Goal: Ask a question

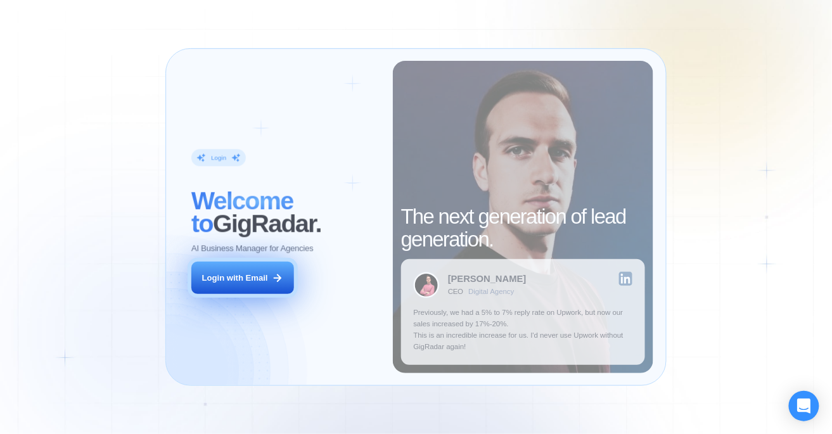
click at [261, 267] on button "Login with Email" at bounding box center [242, 278] width 103 height 32
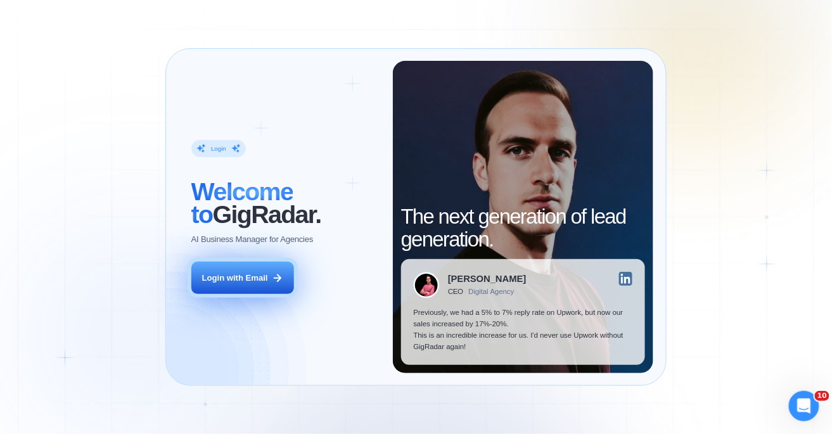
click at [249, 270] on button "Login with Email" at bounding box center [242, 278] width 103 height 32
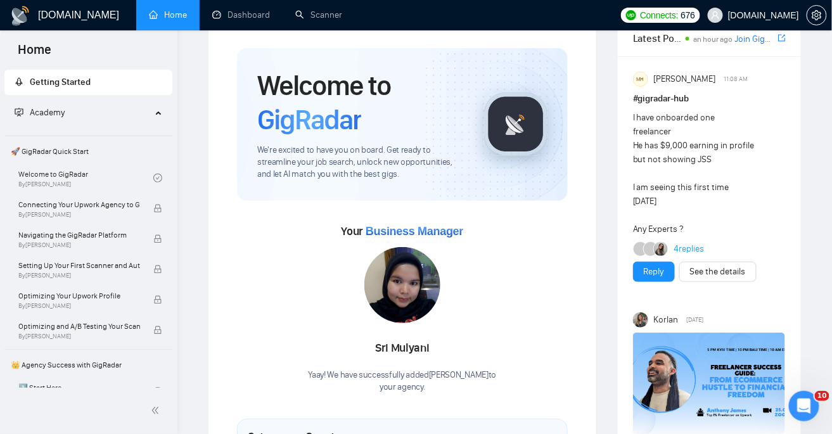
scroll to position [146, 0]
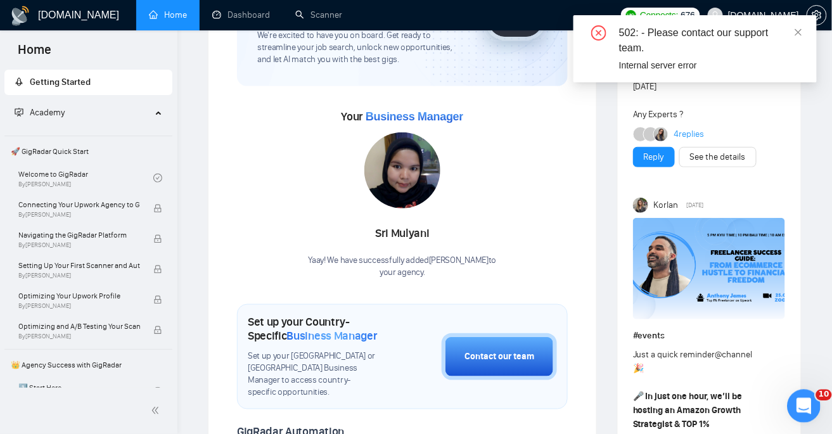
click at [800, 409] on icon "Открыть службу сообщений Intercom" at bounding box center [801, 404] width 21 height 21
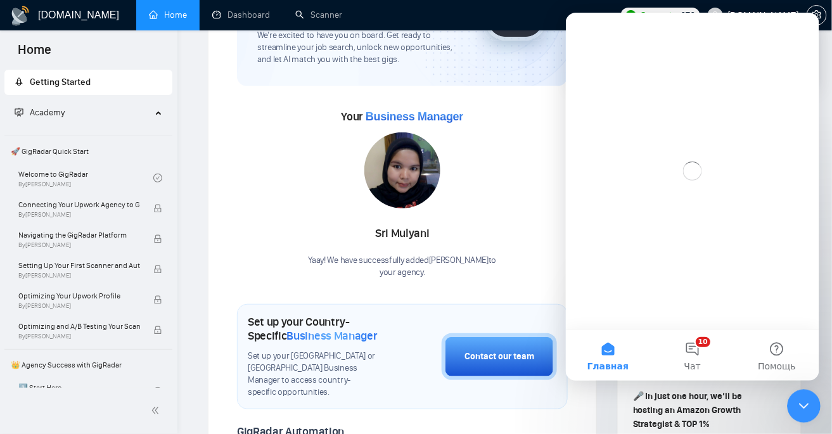
scroll to position [0, 0]
click at [694, 336] on button "10 Чат" at bounding box center [691, 354] width 84 height 51
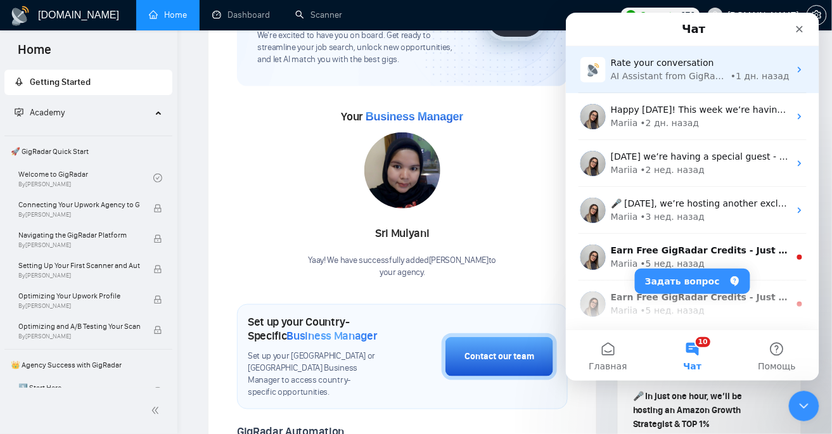
click at [715, 77] on div "AI Assistant from GigRadar 📡" at bounding box center [668, 75] width 117 height 13
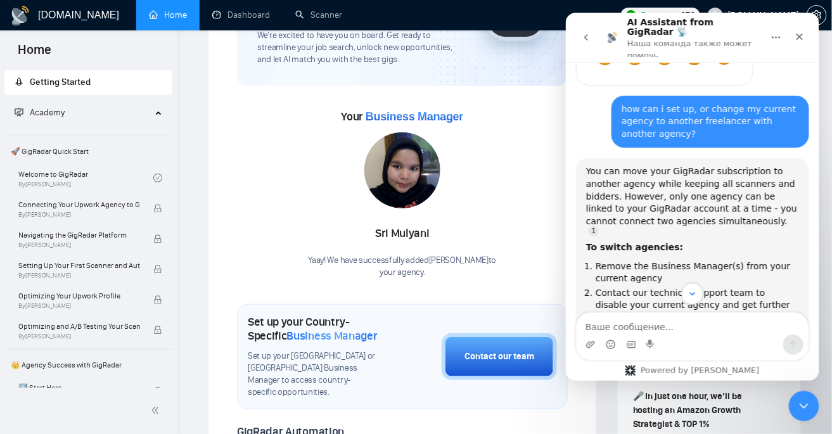
scroll to position [490, 0]
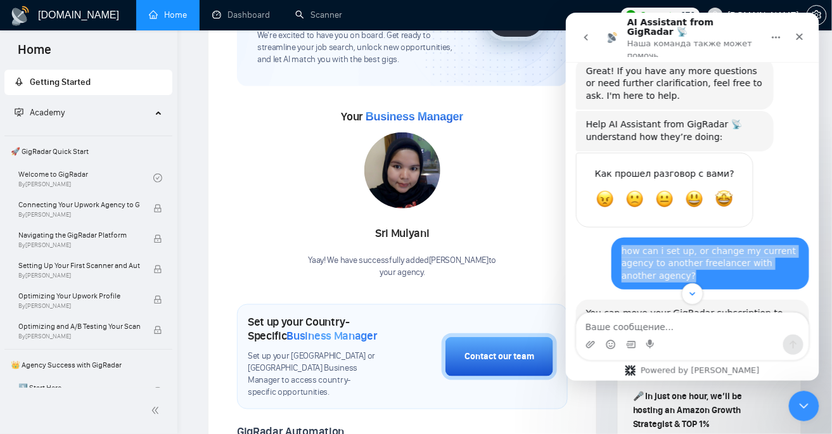
drag, startPoint x: 672, startPoint y: 243, endPoint x: 610, endPoint y: 205, distance: 72.5
click at [610, 237] on div "how can i set up, or change my current agency to another freelancer with anothe…" at bounding box center [691, 268] width 233 height 63
click at [663, 245] on div "how can i set up, or change my current agency to another freelancer with anothe…" at bounding box center [709, 263] width 177 height 37
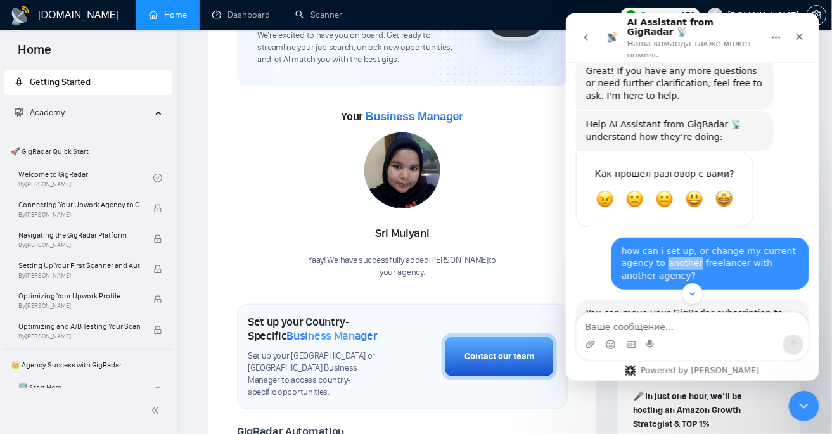
click at [663, 245] on div "how can i set up, or change my current agency to another freelancer with anothe…" at bounding box center [709, 263] width 177 height 37
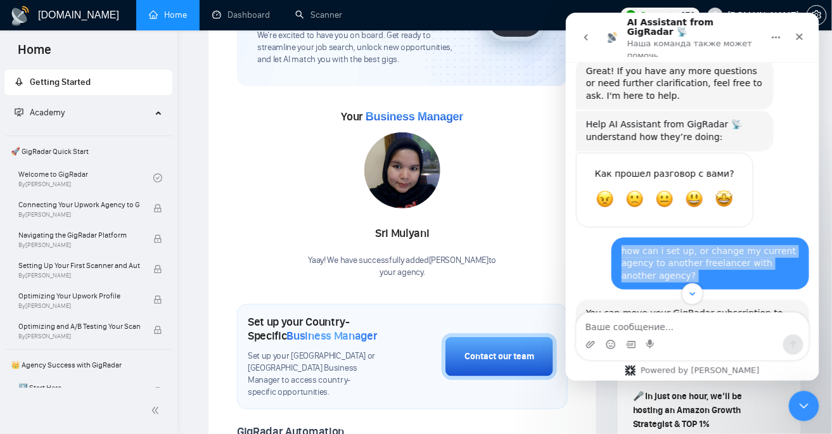
click at [663, 245] on div "how can i set up, or change my current agency to another freelancer with anothe…" at bounding box center [709, 263] width 177 height 37
click at [593, 35] on button "go back" at bounding box center [585, 37] width 24 height 24
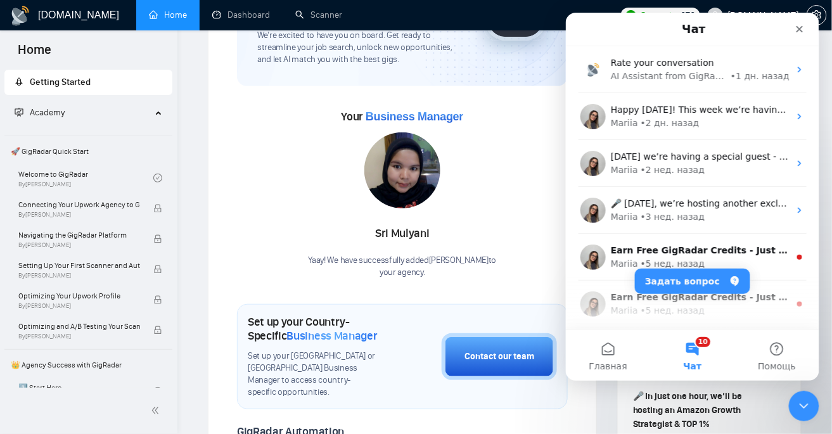
scroll to position [0, 0]
click at [706, 284] on button "Задать вопрос" at bounding box center [691, 280] width 115 height 25
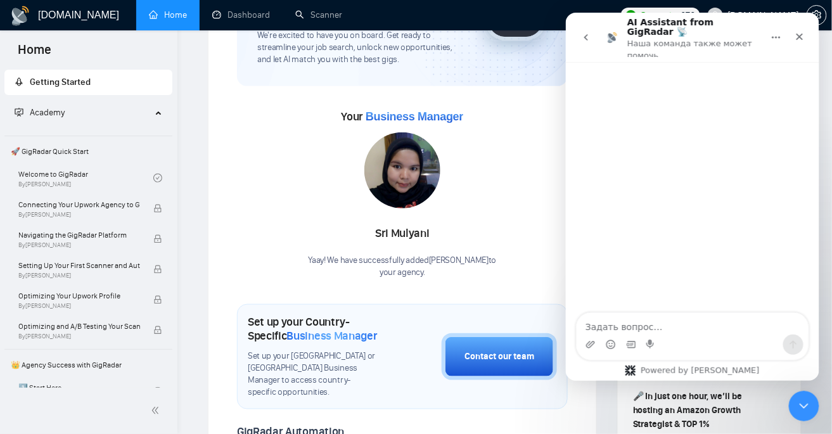
click at [635, 327] on textarea "Задать вопрос…" at bounding box center [692, 323] width 232 height 22
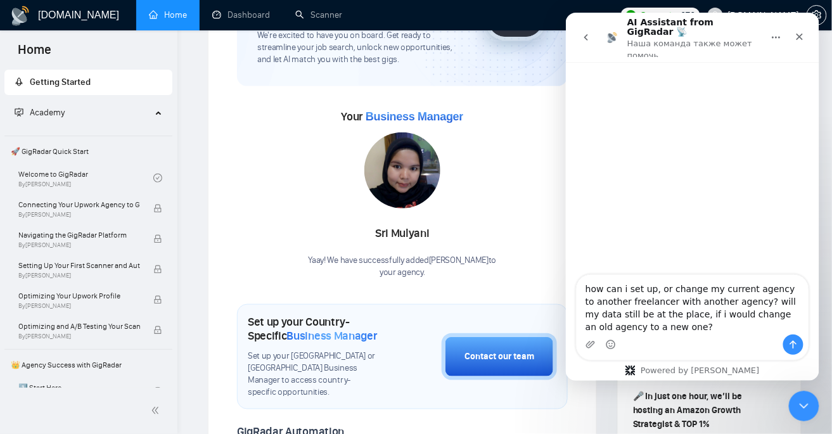
click at [697, 307] on textarea "how can i set up, or change my current agency to another freelancer with anothe…" at bounding box center [692, 304] width 232 height 60
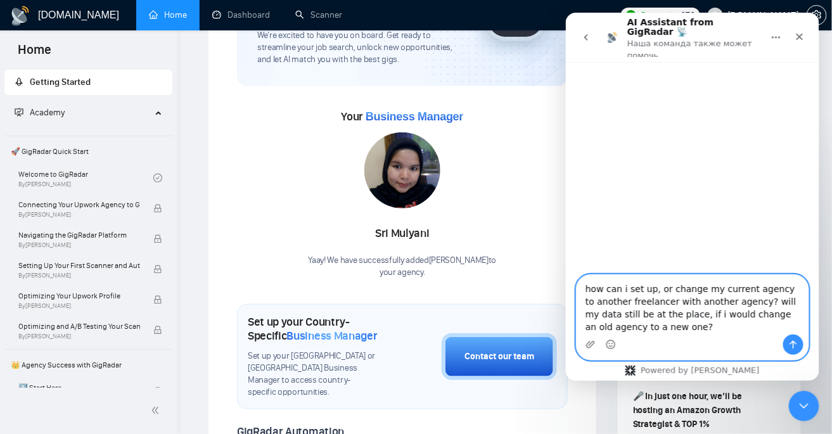
paste textarea "How can I create or change my current agency to another freelance agency with a…"
type textarea "How can I create or change my current agency to another freelance agency with a…"
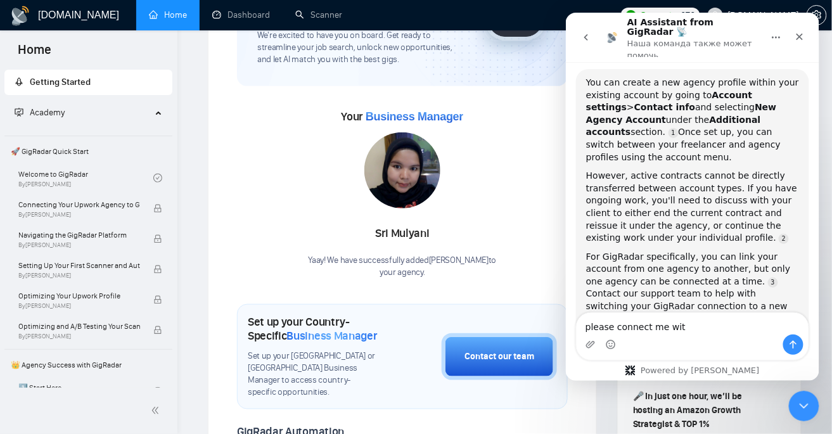
scroll to position [136, 0]
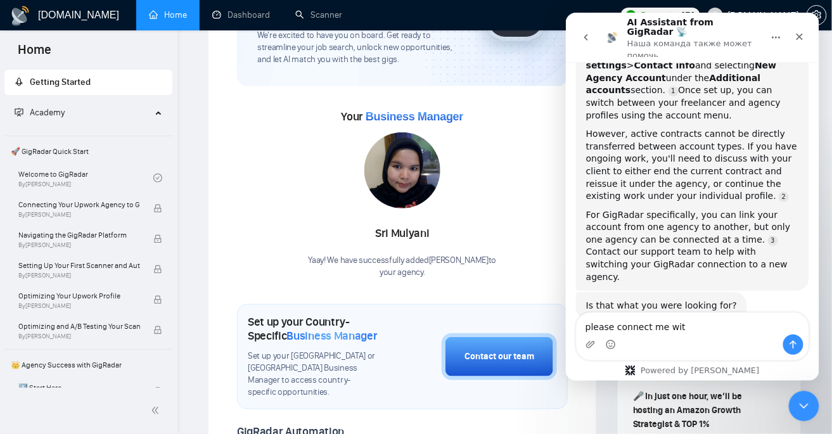
click at [675, 208] on div "For GigRadar specifically, you can link your account from one agency to another…" at bounding box center [691, 245] width 213 height 75
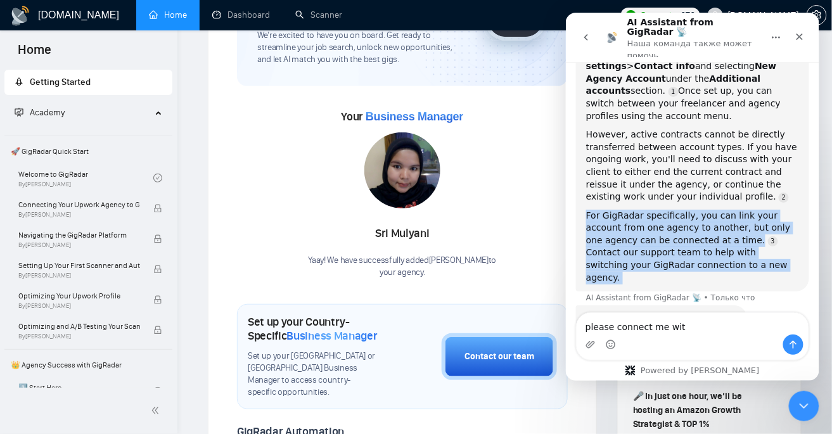
click at [675, 209] on div "For GigRadar specifically, you can link your account from one agency to another…" at bounding box center [691, 246] width 213 height 75
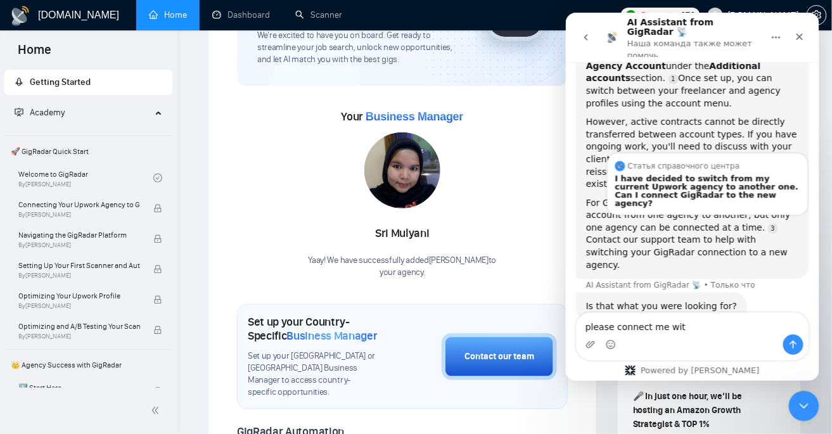
click at [732, 205] on div "For GigRadar specifically, you can link your account from one agency to another…" at bounding box center [691, 233] width 213 height 75
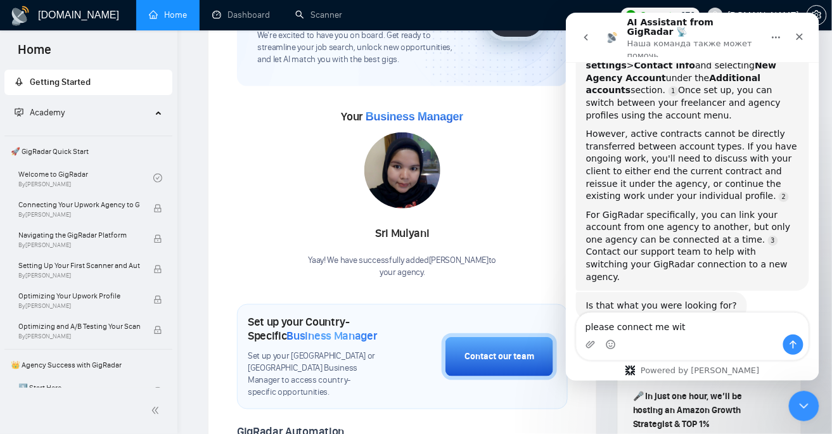
scroll to position [136, 0]
drag, startPoint x: 718, startPoint y: 215, endPoint x: 730, endPoint y: 236, distance: 23.8
click at [730, 237] on div "For GigRadar specifically, you can link your account from one agency to another…" at bounding box center [691, 246] width 213 height 75
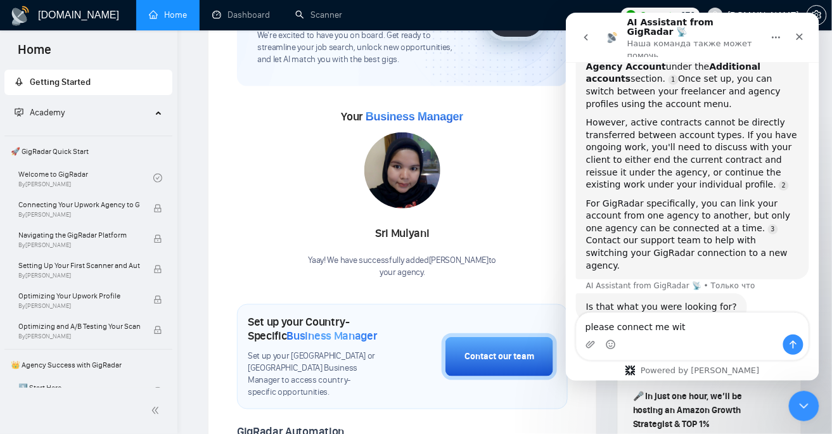
scroll to position [148, 0]
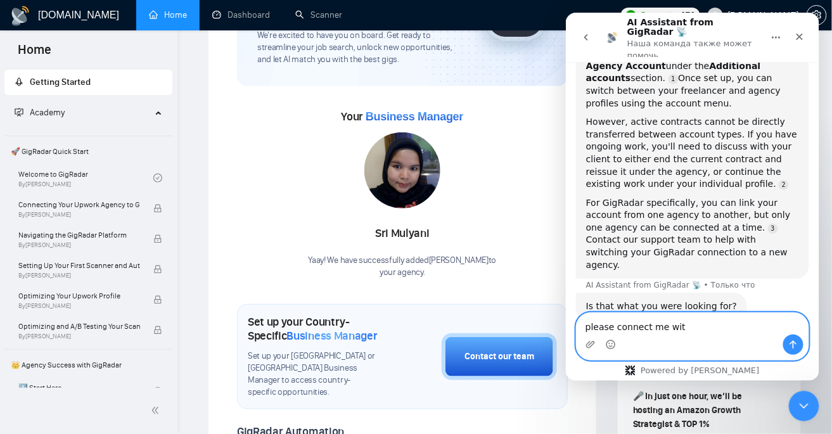
click at [682, 323] on textarea "please connect me wit" at bounding box center [692, 323] width 232 height 22
type textarea "please connect me with our support team"
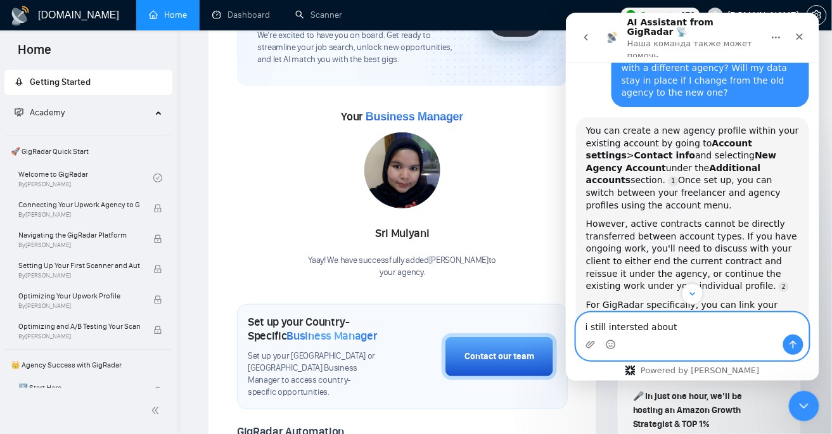
scroll to position [0, 0]
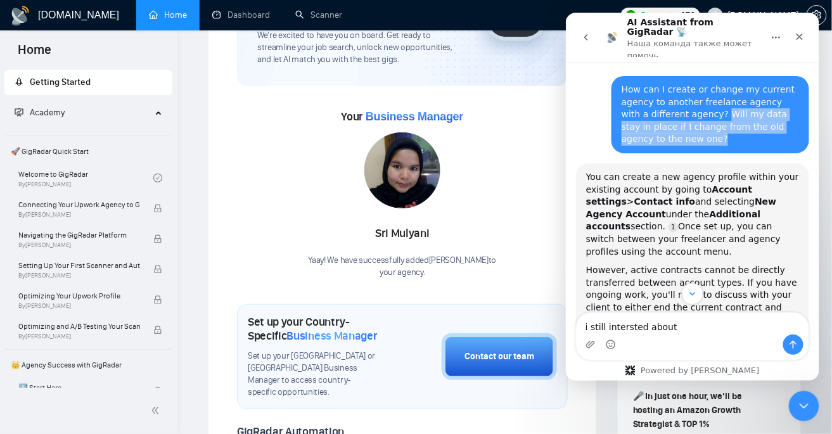
copy div "Will my data stay in place if I change from the old agency to the new one?"
drag, startPoint x: 695, startPoint y: 102, endPoint x: 726, endPoint y: 125, distance: 38.9
click at [726, 125] on div "How can I create or change my current agency to another freelance agency with a…" at bounding box center [709, 114] width 177 height 62
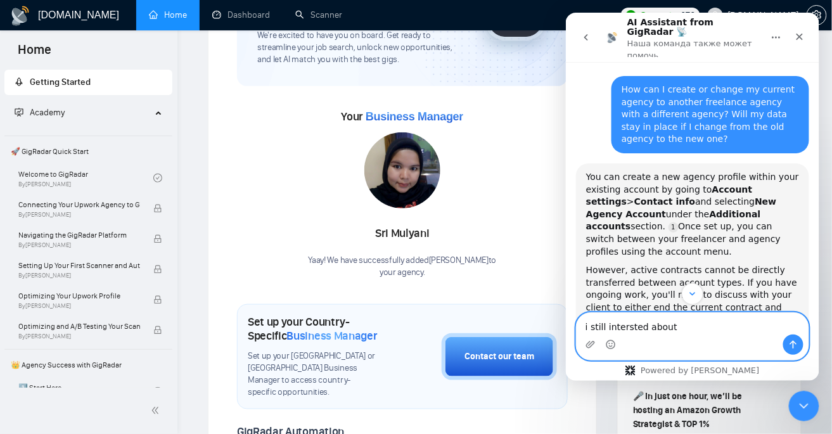
click at [694, 334] on div "i still intersted about i still intersted about" at bounding box center [692, 335] width 232 height 47
paste textarea "Will my data stay in place if I change from the old agency to the new one?"
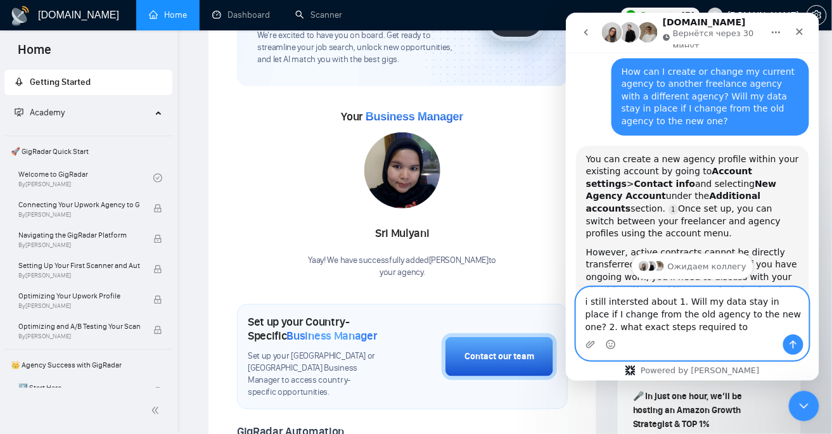
scroll to position [10, 0]
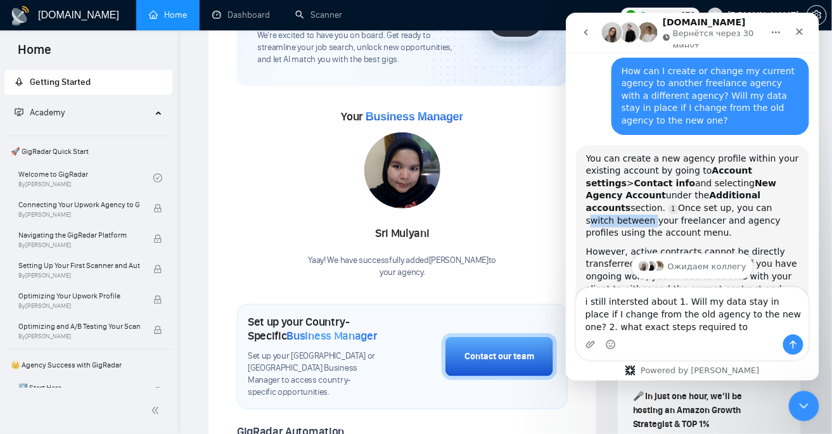
drag, startPoint x: 649, startPoint y: 206, endPoint x: 713, endPoint y: 206, distance: 64.0
click at [713, 206] on div "You can create a new agency profile within your existing account by going to Ac…" at bounding box center [691, 195] width 213 height 87
copy div "switch between"
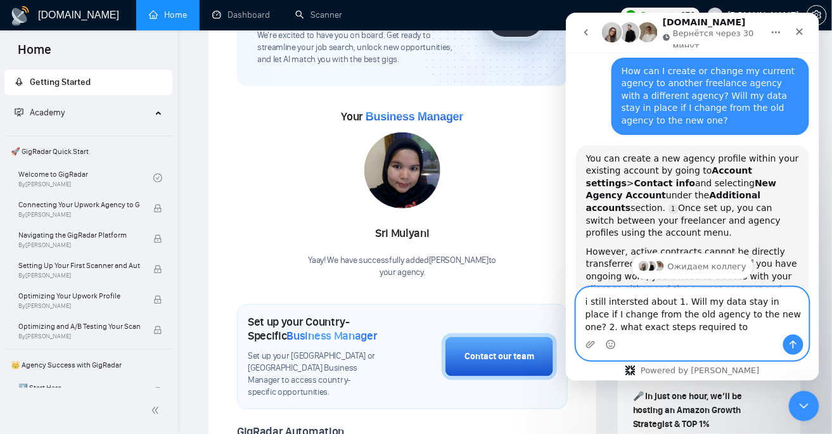
click at [673, 325] on textarea "i still intersted about 1. Will my data stay in place if I change from the old …" at bounding box center [692, 310] width 232 height 47
paste textarea "switch between"
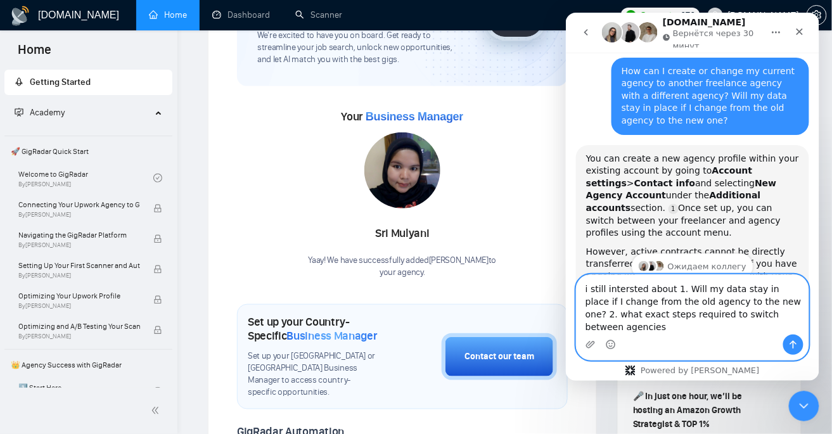
scroll to position [419, 0]
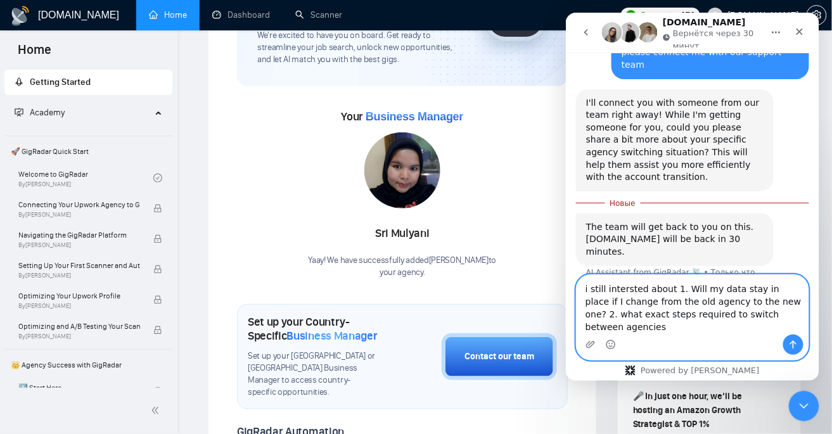
click at [609, 304] on textarea "i still intersted about 1. Will my data stay in place if I change from the old …" at bounding box center [692, 304] width 232 height 60
click at [667, 298] on textarea "i still intersted about 1. Will my data stay in place if I change from the old …" at bounding box center [692, 304] width 232 height 60
click at [659, 298] on textarea "i still intersted about 1. Will my data stay in place if I change from the old …" at bounding box center [692, 304] width 232 height 60
click at [723, 314] on textarea "i still intersted in: 1. Will my data stay in place if I change from the old ag…" at bounding box center [692, 304] width 232 height 60
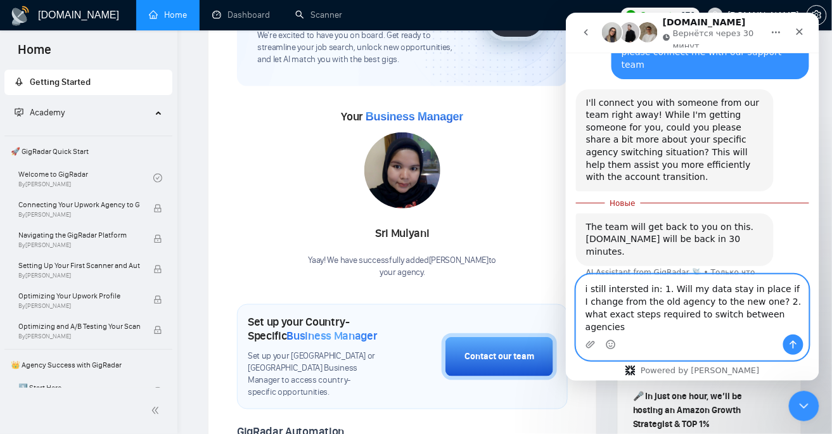
click at [723, 314] on textarea "i still intersted in: 1. Will my data stay in place if I change from the old ag…" at bounding box center [692, 304] width 232 height 60
paste textarea "I'm still wondering: 1. Will my data remain the same if I switch from the old a…"
type textarea "I'm still wondering: 1. Will my data remain the same if I switch from the old a…"
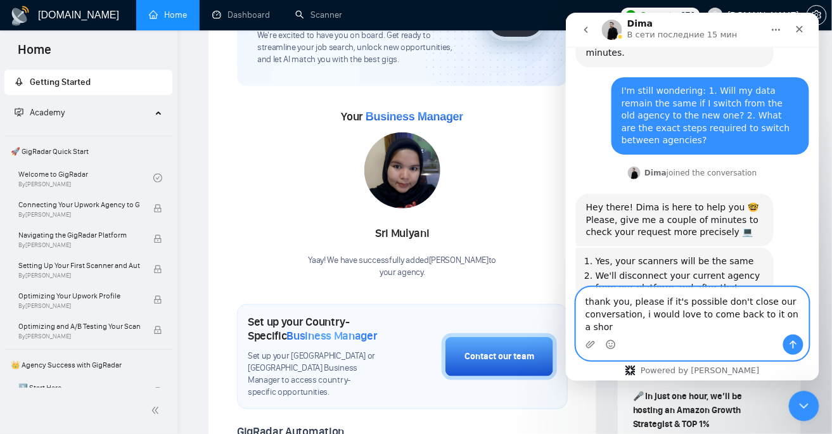
scroll to position [604, 0]
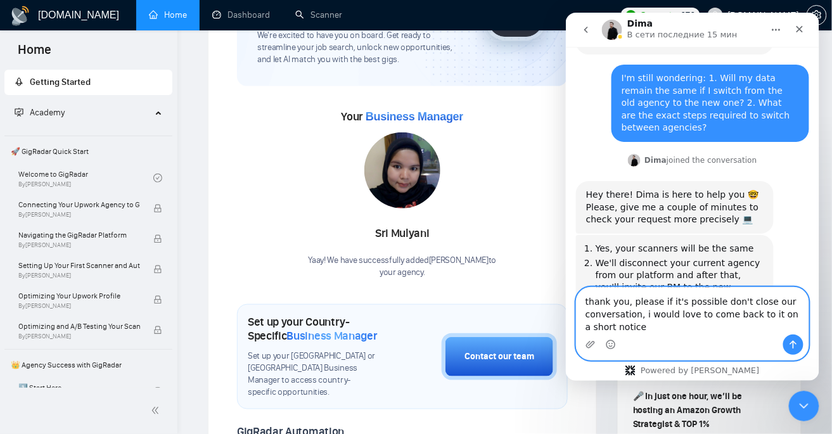
click at [699, 308] on textarea "thank you, please if it's possible don't close our conversation, i would love t…" at bounding box center [692, 310] width 232 height 47
paste textarea "Thank you, please, if possible, do not close our conversation, I would like to …"
click at [640, 329] on textarea "Thank you, please, if possible, do not close our conversation, I would like to …" at bounding box center [692, 310] width 232 height 47
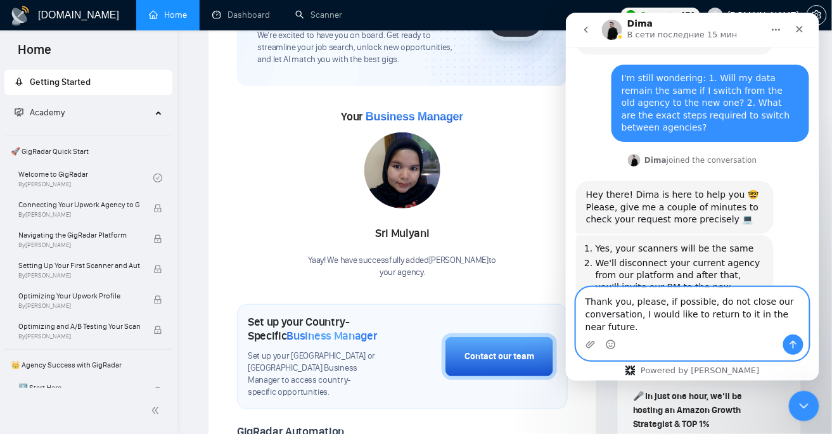
type textarea "Thank you, please, if possible, do not close our conversation, I would like to …"
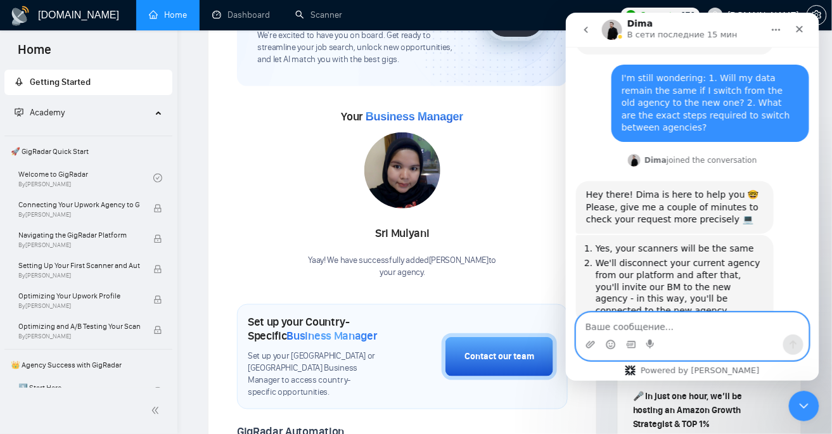
scroll to position [641, 0]
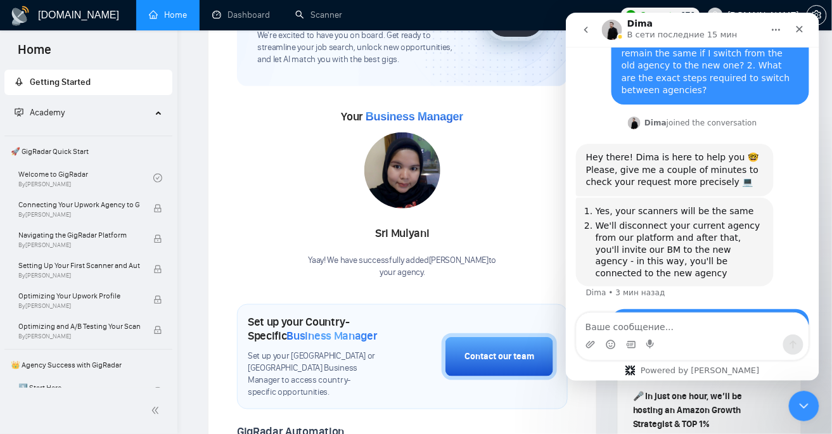
click at [612, 32] on img "Мессенджер Intercom" at bounding box center [611, 29] width 20 height 20
drag, startPoint x: 47, startPoint y: 20, endPoint x: 235, endPoint y: 0, distance: 189.2
